Goal: Task Accomplishment & Management: Complete application form

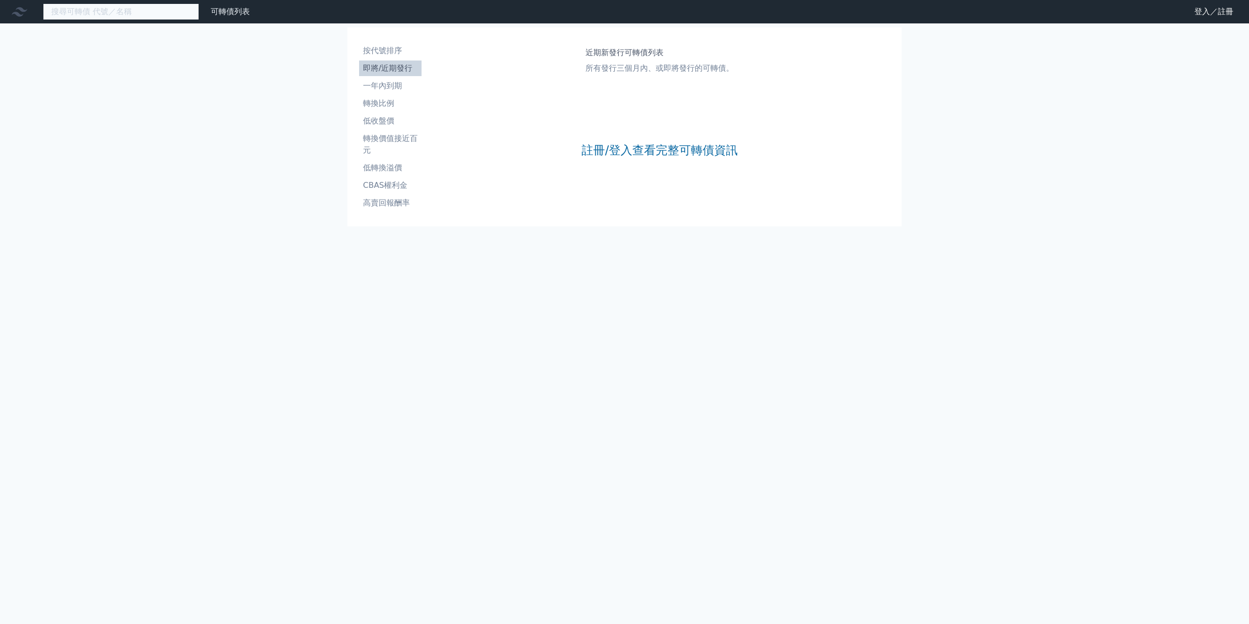
click at [132, 16] on input at bounding box center [121, 11] width 156 height 17
type input "98026"
click at [655, 155] on link "註冊/登入查看完整可轉債資訊" at bounding box center [659, 150] width 156 height 16
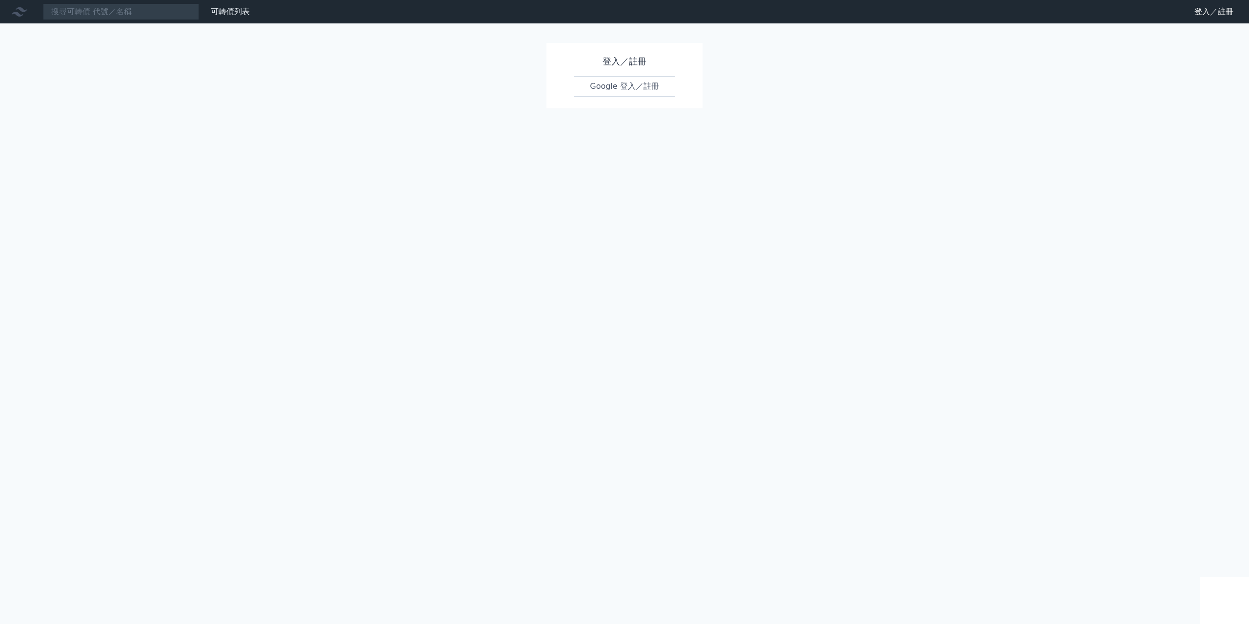
click at [627, 88] on link "Google 登入／註冊" at bounding box center [624, 86] width 101 height 20
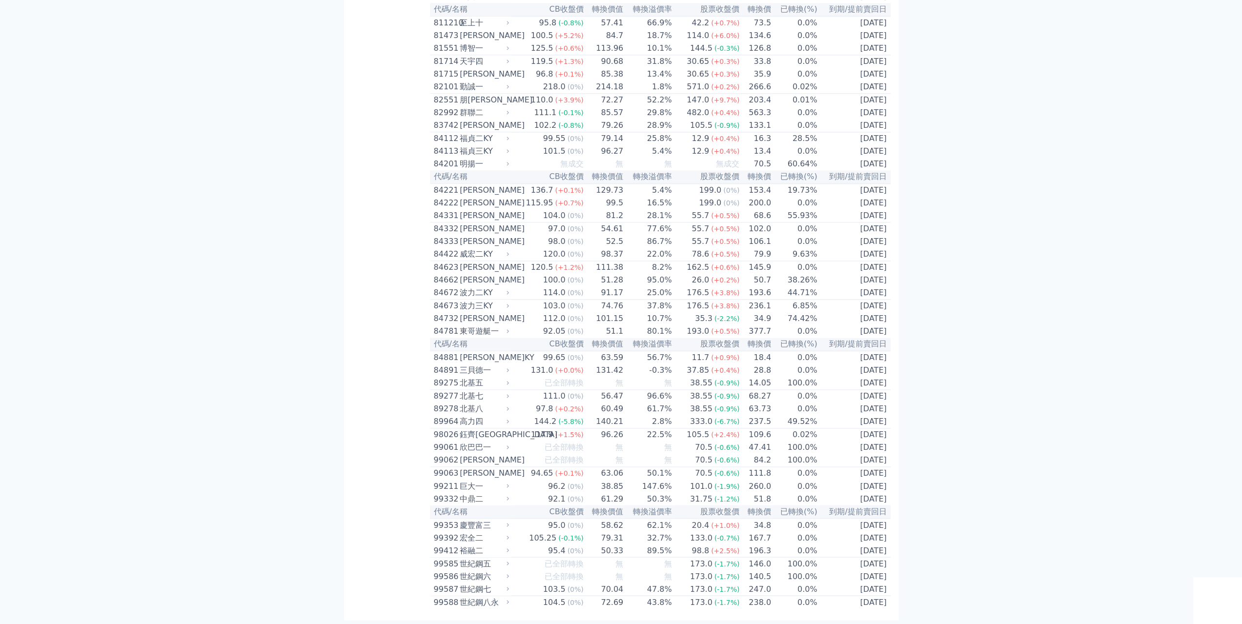
scroll to position [5442, 0]
